Goal: Check status: Check status

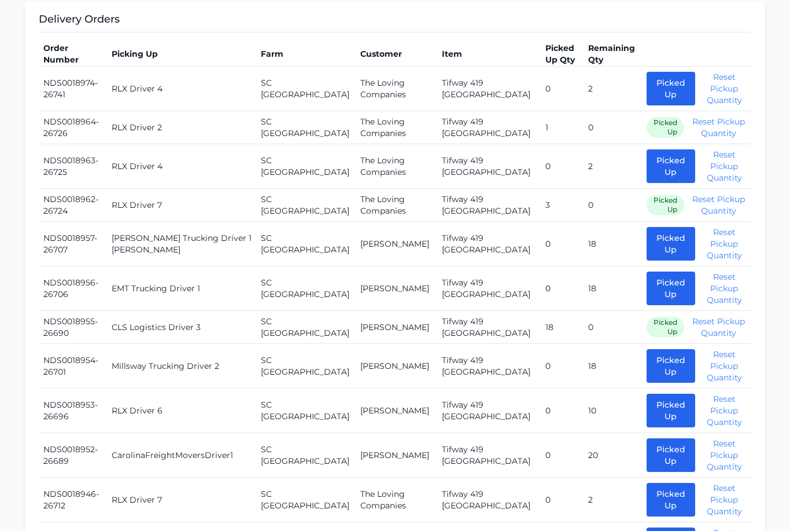
click at [657, 455] on button "Picked Up" at bounding box center [671, 455] width 49 height 34
click at [647, 450] on button "Picked Up" at bounding box center [671, 455] width 49 height 34
click at [647, 443] on button "Picked Up" at bounding box center [671, 455] width 49 height 34
click at [647, 444] on button "Picked Up" at bounding box center [671, 455] width 49 height 34
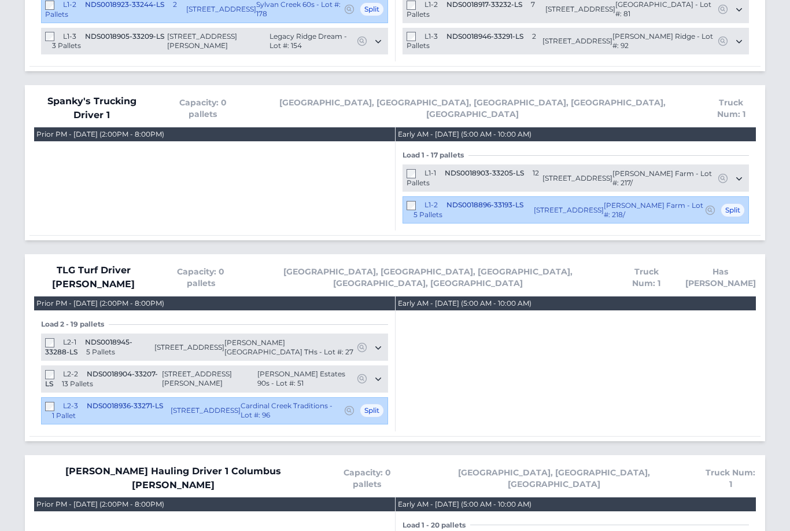
scroll to position [3114, 0]
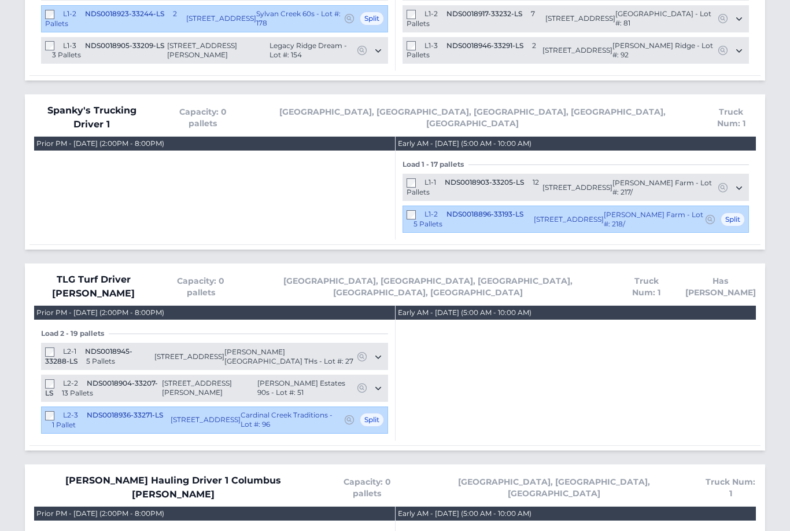
click at [48, 347] on div "L2-1 NDS0018945-33288-LS 5 Pallets" at bounding box center [99, 356] width 109 height 19
click at [531, 178] on div "L1-1 NDS0018903-33205-LS 12 Pallets" at bounding box center [475, 187] width 136 height 19
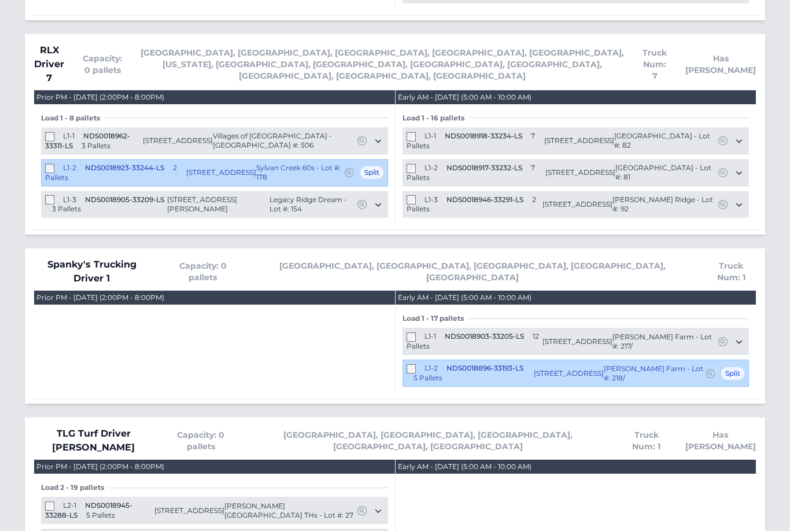
scroll to position [2959, 0]
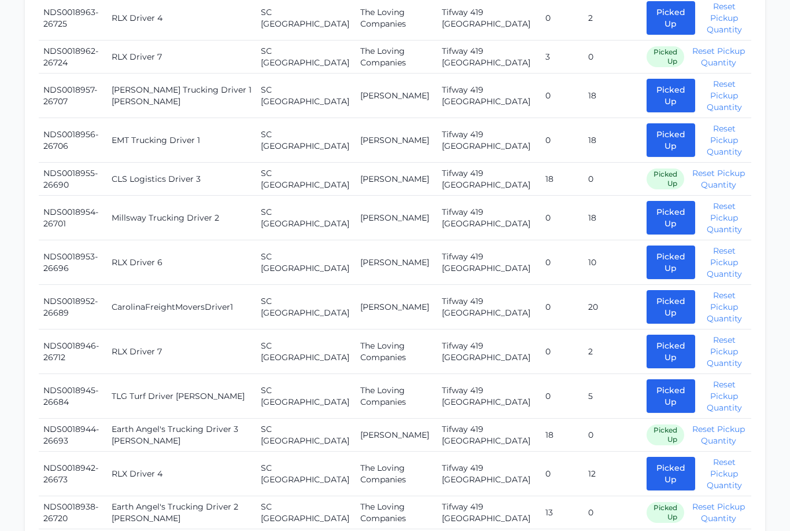
scroll to position [590, 0]
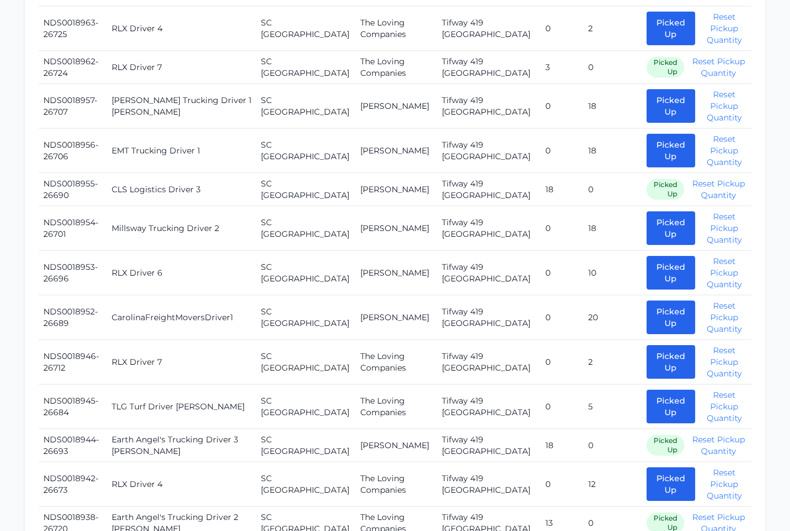
click at [648, 312] on button "Picked Up" at bounding box center [671, 317] width 49 height 34
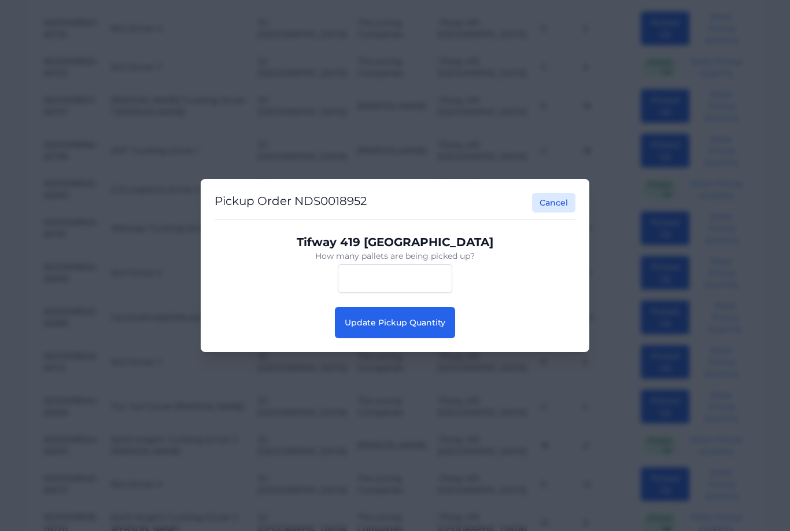
click at [397, 338] on button "Update Pickup Quantity" at bounding box center [395, 322] width 120 height 31
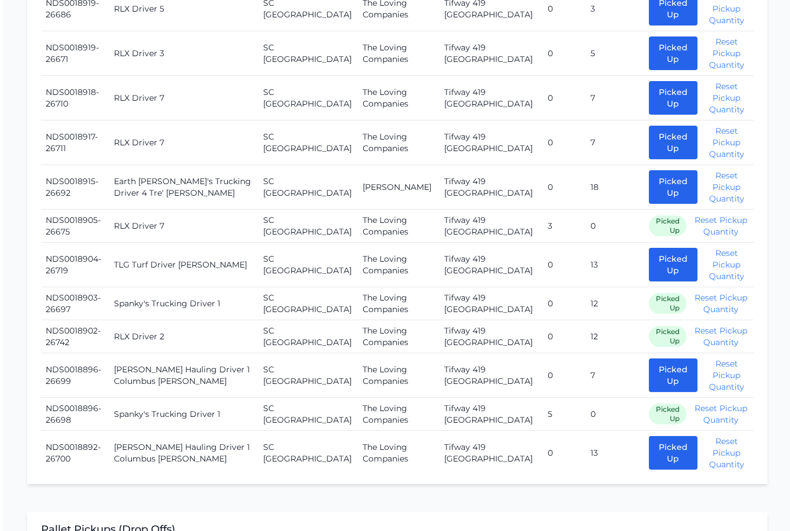
scroll to position [1910, 0]
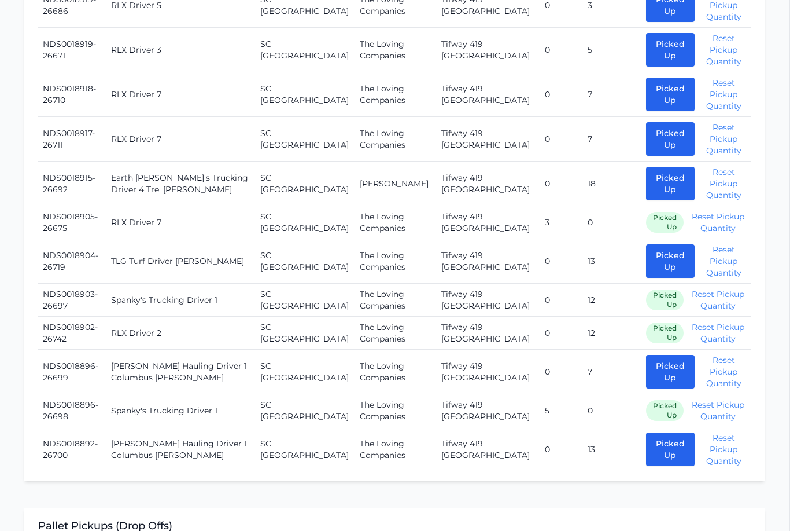
click at [655, 244] on button "Picked Up" at bounding box center [671, 261] width 49 height 34
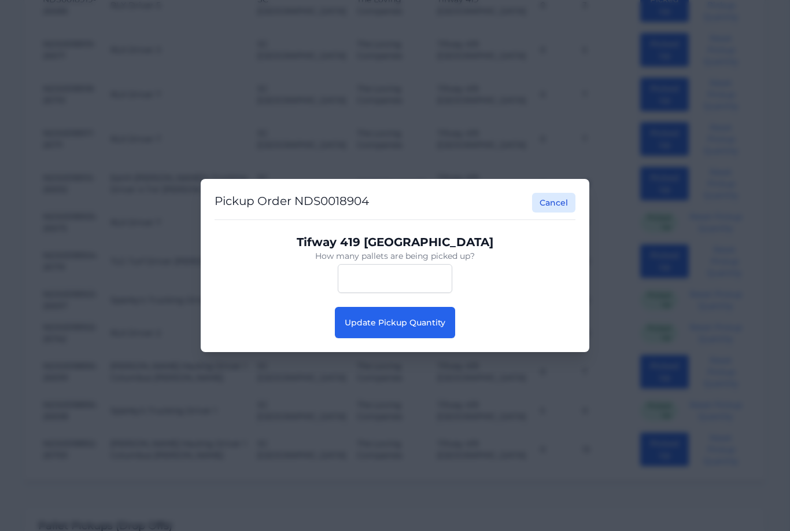
click at [403, 338] on button "Update Pickup Quantity" at bounding box center [395, 322] width 120 height 31
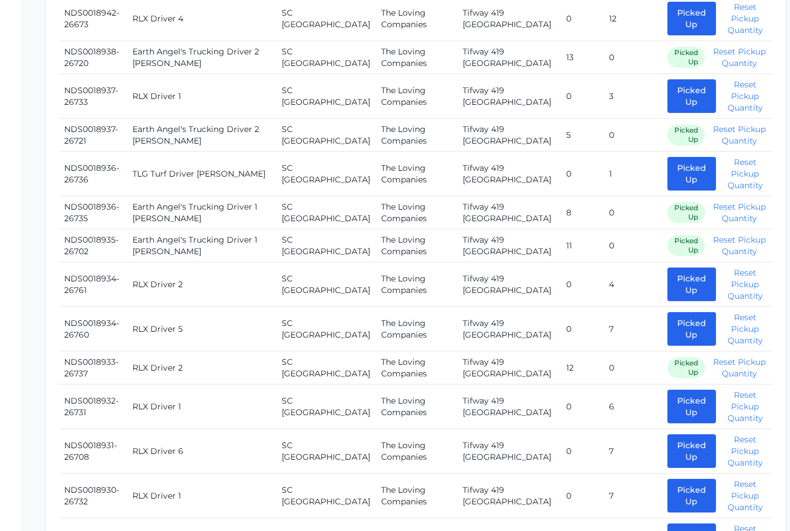
scroll to position [1044, 0]
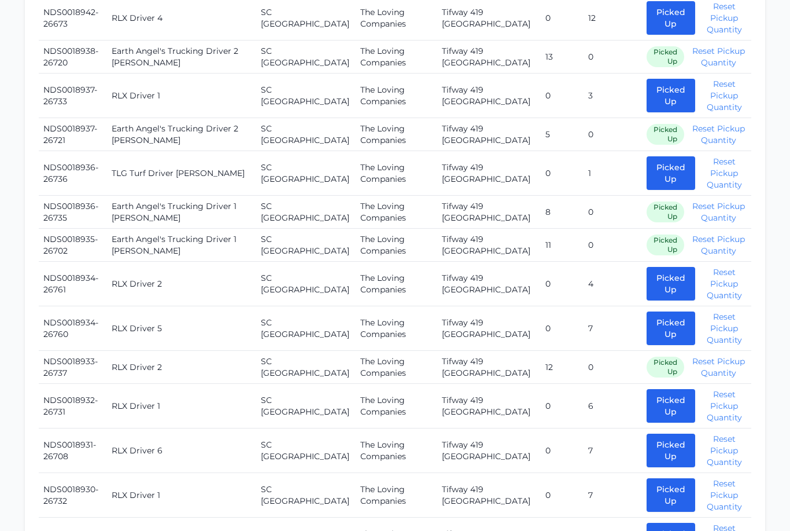
click at [647, 161] on button "Picked Up" at bounding box center [671, 174] width 49 height 34
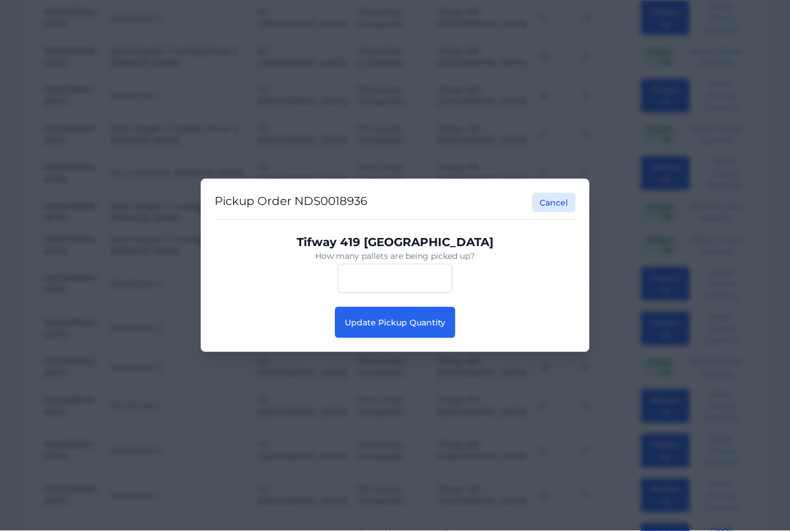
click at [430, 327] on span "Update Pickup Quantity" at bounding box center [395, 322] width 101 height 10
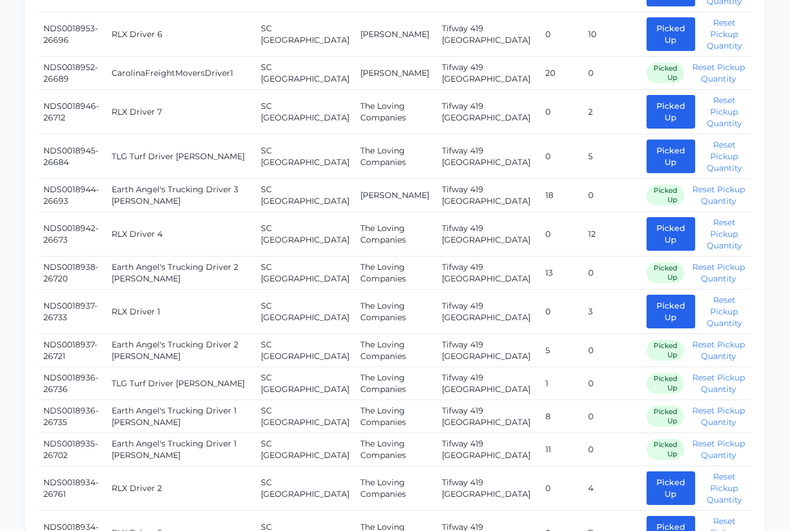
scroll to position [828, 0]
click at [650, 143] on button "Picked Up" at bounding box center [671, 157] width 49 height 34
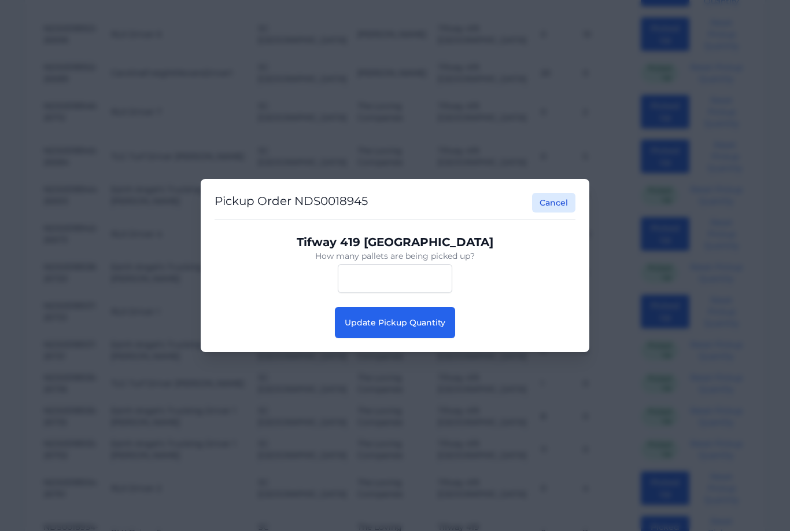
click at [421, 327] on span "Update Pickup Quantity" at bounding box center [395, 322] width 101 height 10
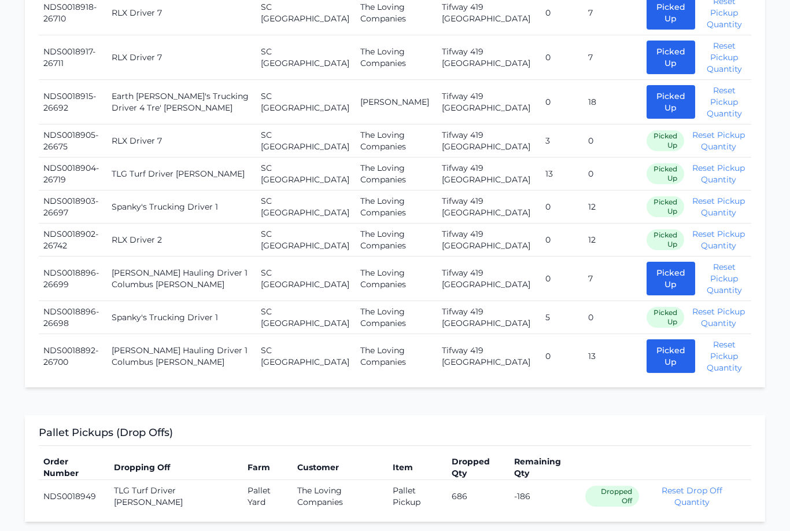
scroll to position [2104, 0]
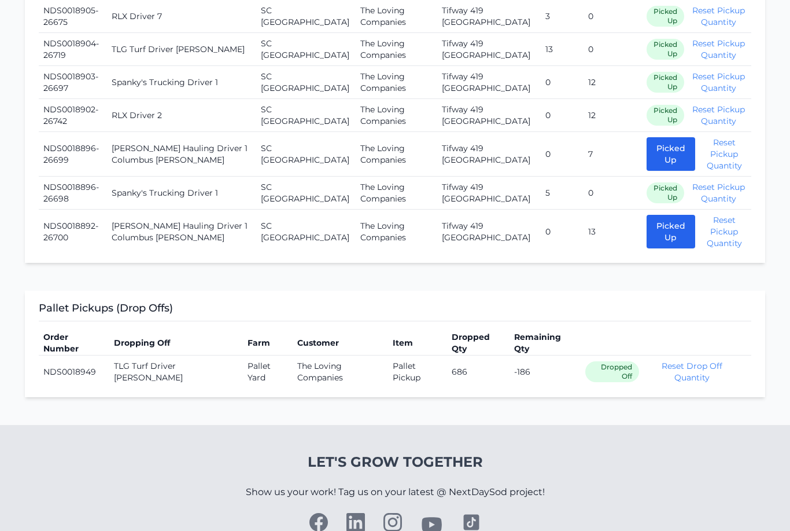
click at [656, 215] on button "Picked Up" at bounding box center [671, 232] width 49 height 34
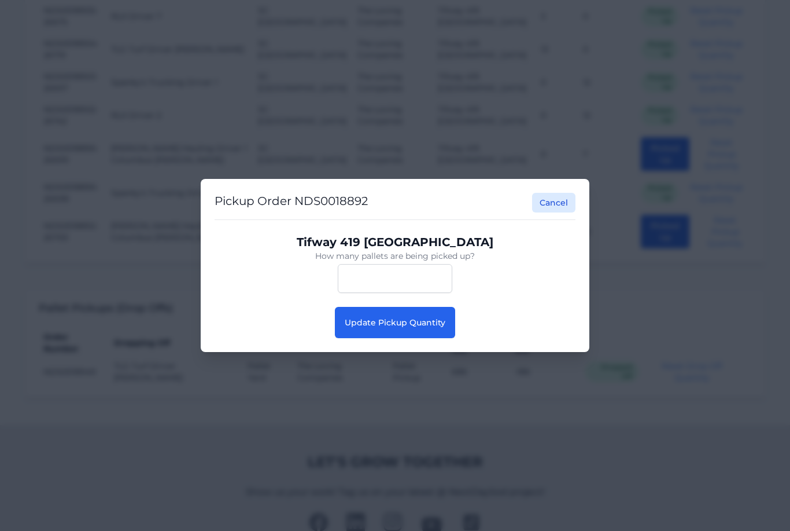
click at [421, 338] on button "Update Pickup Quantity" at bounding box center [395, 322] width 120 height 31
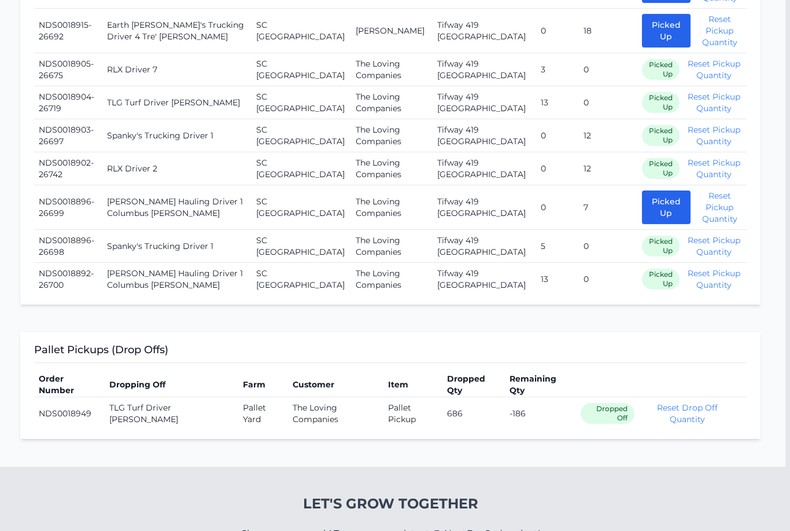
scroll to position [2050, 5]
click at [650, 192] on button "Picked Up" at bounding box center [666, 209] width 49 height 34
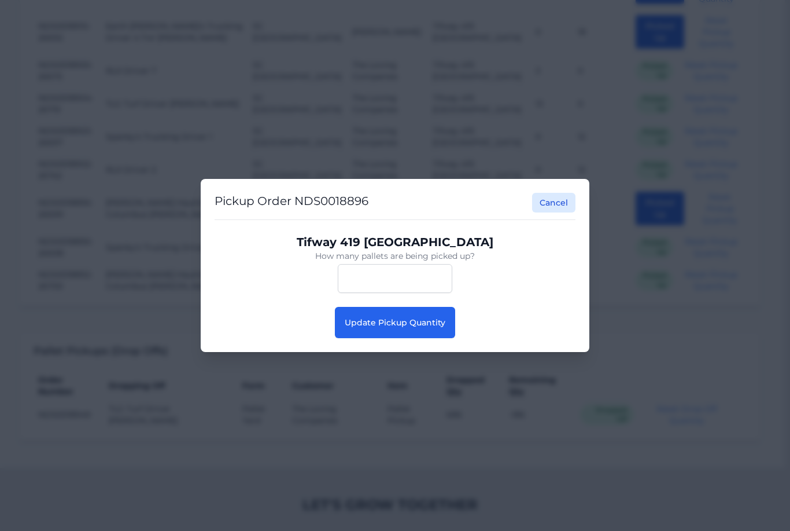
click at [442, 327] on span "Update Pickup Quantity" at bounding box center [395, 322] width 101 height 10
